Goal: Check status: Check status

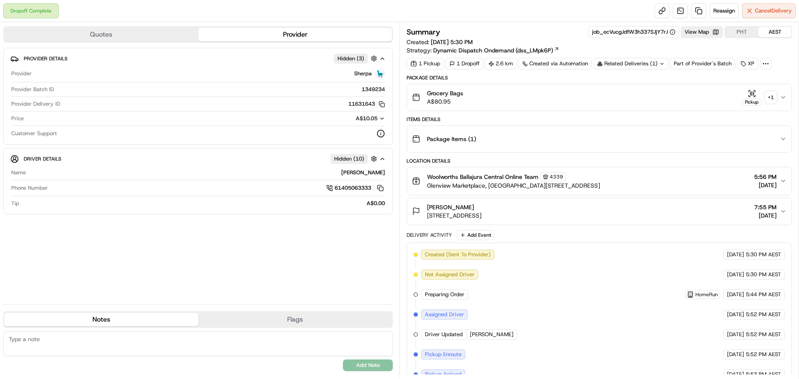
click at [775, 97] on div "+ 1" at bounding box center [771, 98] width 12 height 12
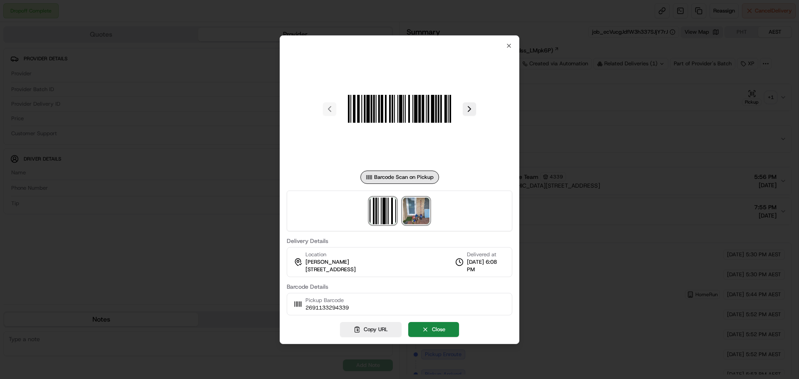
click at [420, 212] on img at bounding box center [416, 211] width 27 height 27
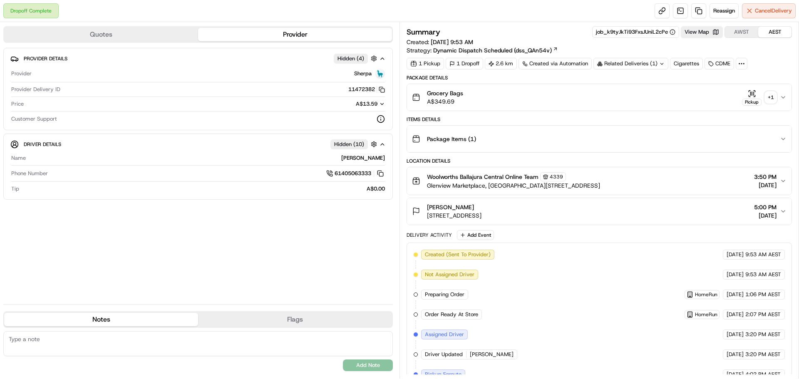
click at [771, 97] on div "+ 1" at bounding box center [771, 98] width 12 height 12
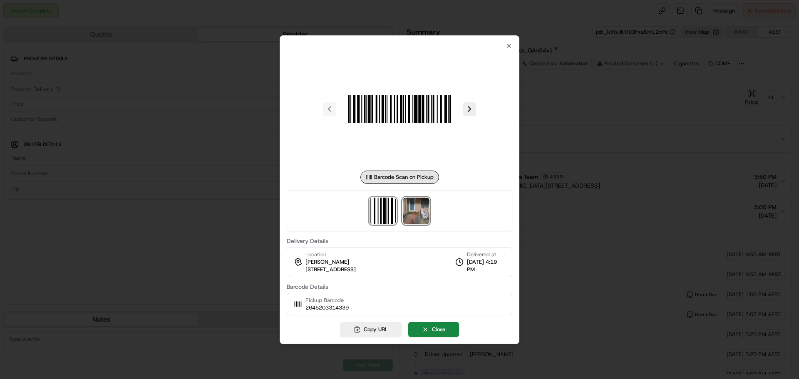
click at [428, 205] on img at bounding box center [416, 211] width 27 height 27
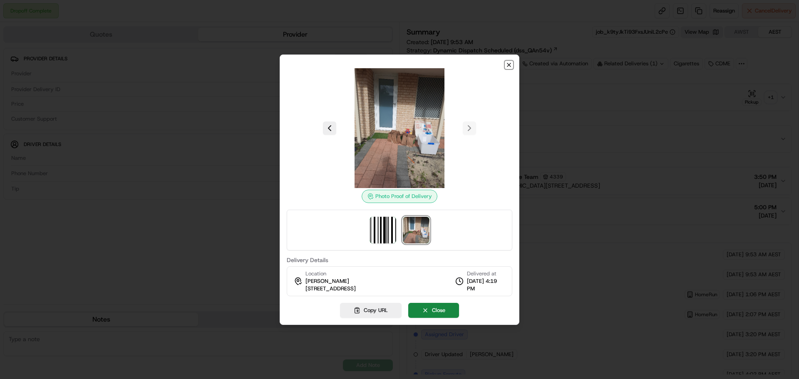
click at [508, 66] on icon "button" at bounding box center [509, 64] width 3 height 3
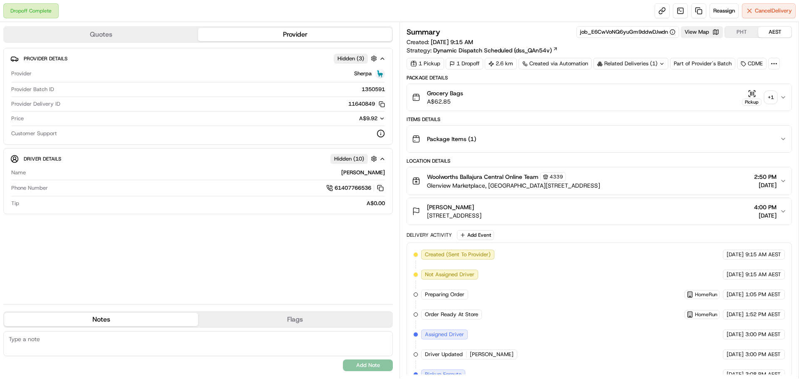
click at [767, 97] on div "+ 1" at bounding box center [771, 98] width 12 height 12
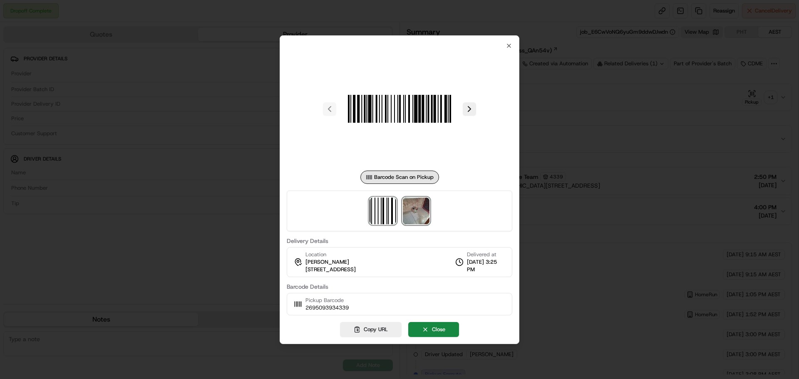
click at [424, 211] on img at bounding box center [416, 211] width 27 height 27
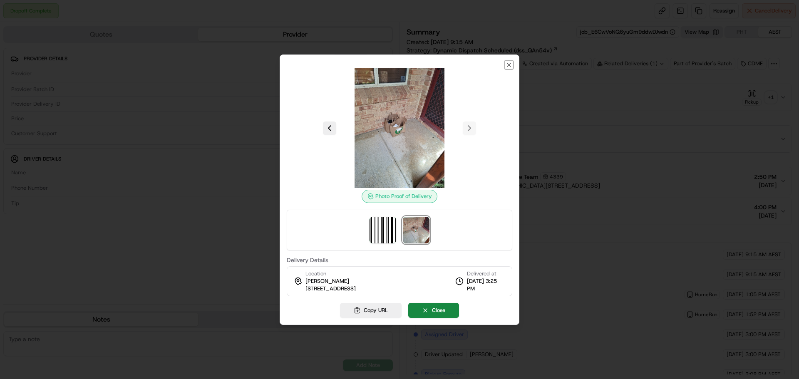
click at [508, 64] on icon "button" at bounding box center [509, 65] width 7 height 7
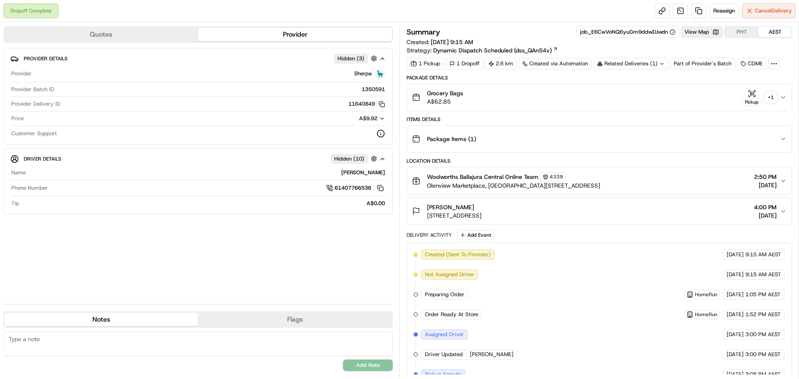
click at [769, 97] on div "+ 1" at bounding box center [771, 98] width 12 height 12
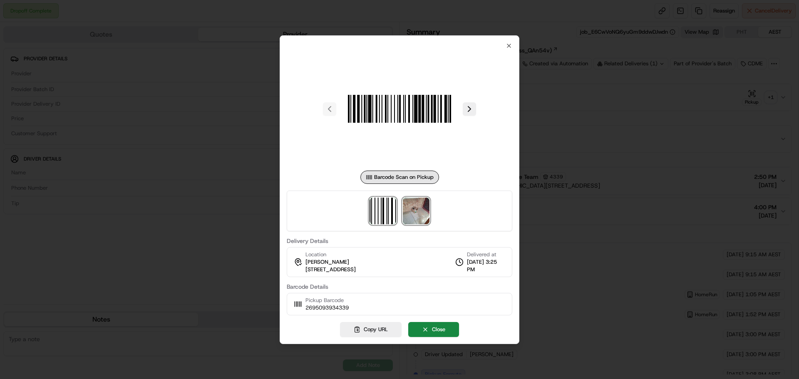
click at [415, 212] on img at bounding box center [416, 211] width 27 height 27
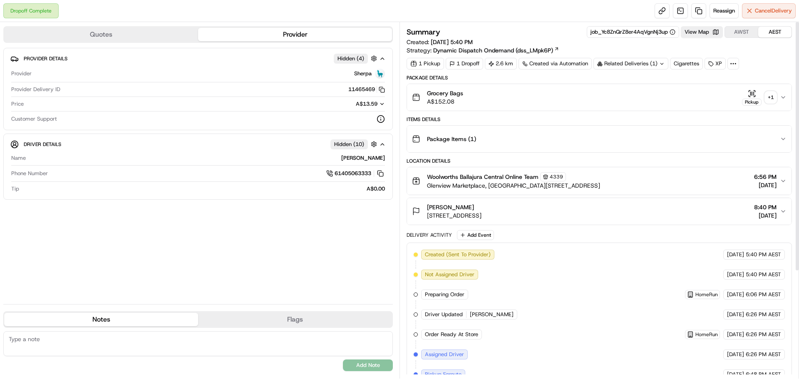
click at [774, 97] on div "+ 1" at bounding box center [771, 98] width 12 height 12
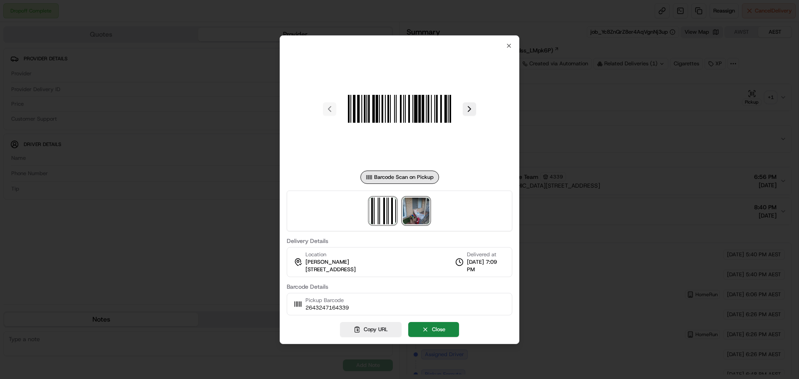
click at [426, 213] on img at bounding box center [416, 211] width 27 height 27
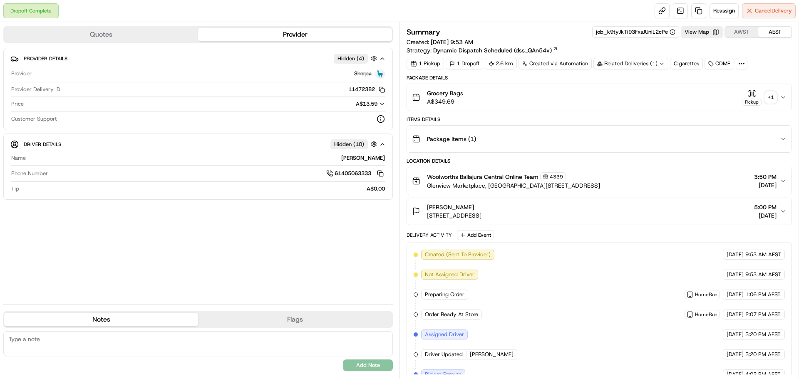
click at [771, 100] on div "+ 1" at bounding box center [771, 98] width 12 height 12
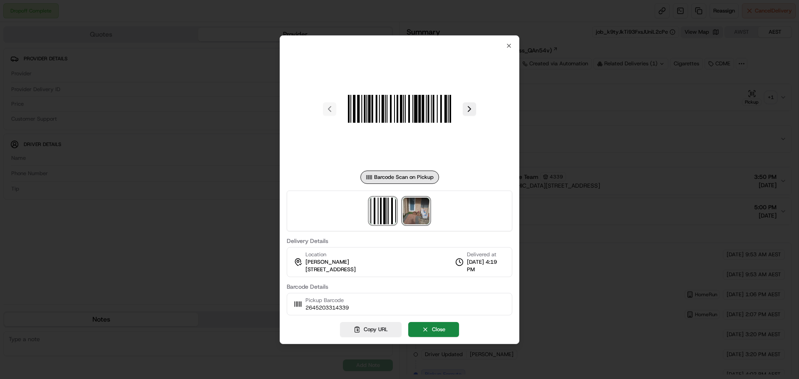
click at [410, 216] on img at bounding box center [416, 211] width 27 height 27
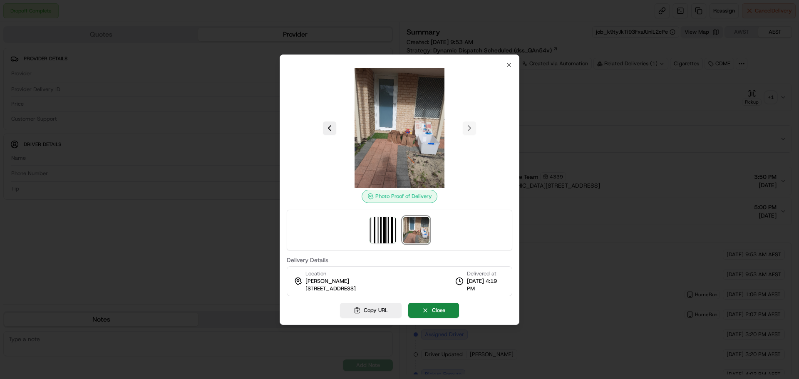
click at [514, 68] on div "Photo Proof of Delivery Delivery Details Location [PERSON_NAME] [STREET_ADDRESS…" at bounding box center [400, 190] width 240 height 271
click at [506, 67] on icon "button" at bounding box center [509, 65] width 7 height 7
